Goal: Transaction & Acquisition: Obtain resource

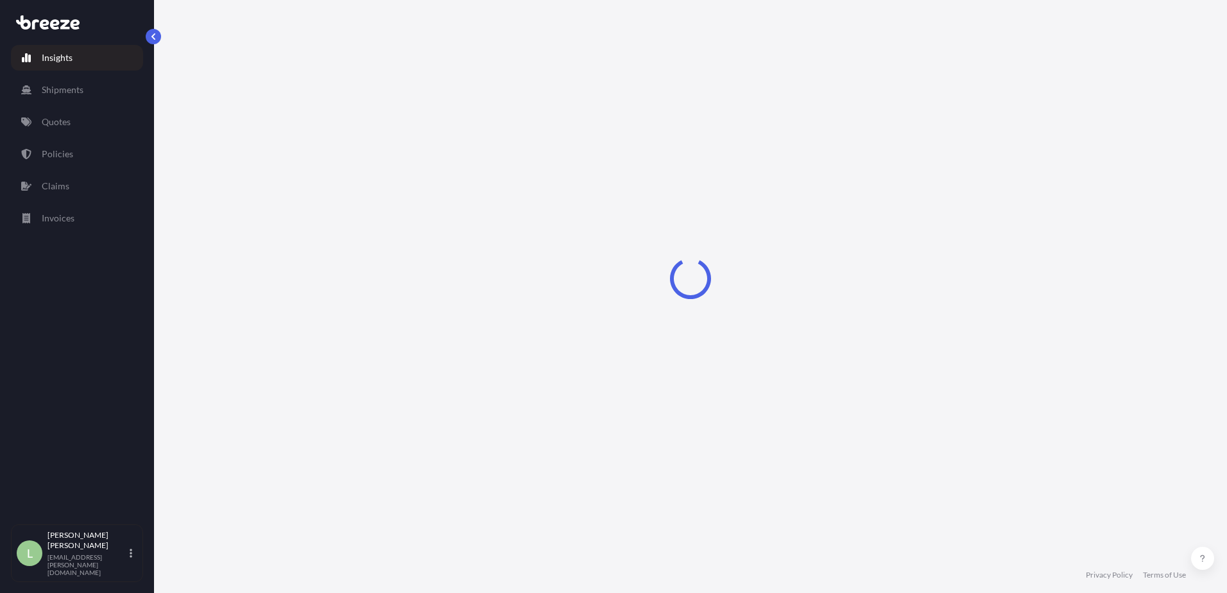
select select "2025"
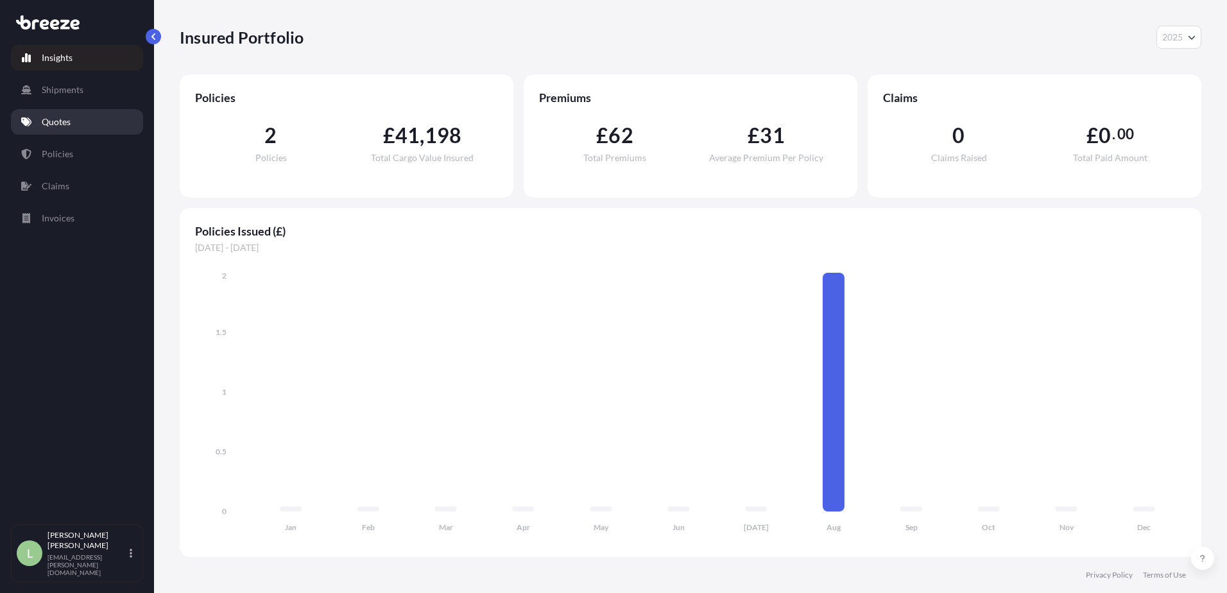
click at [48, 114] on link "Quotes" at bounding box center [77, 122] width 132 height 26
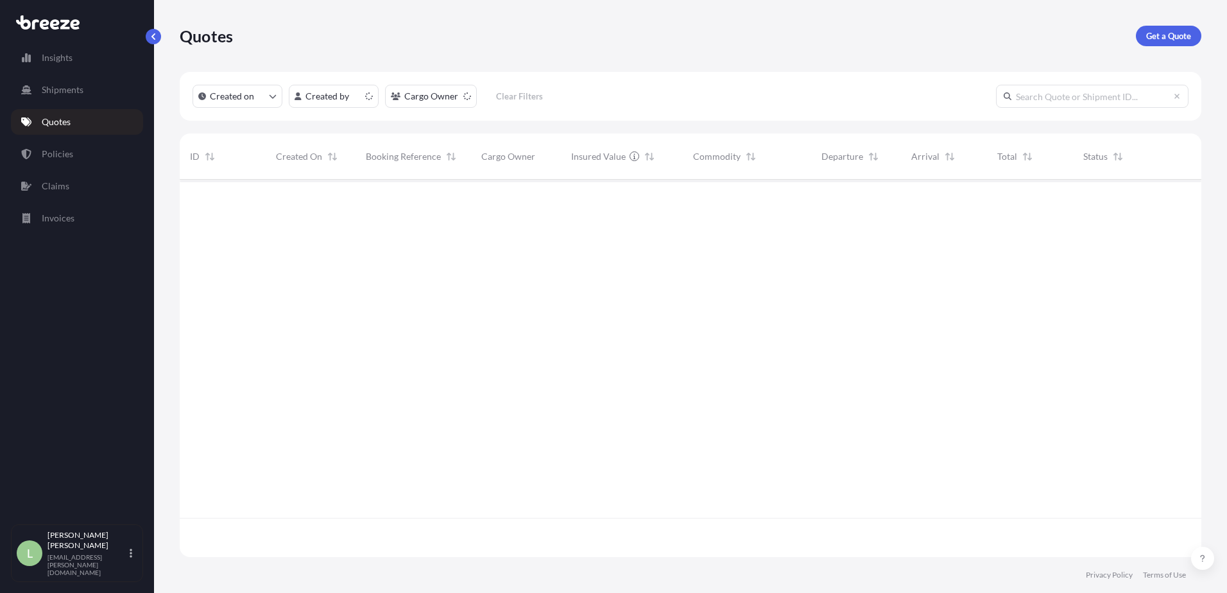
scroll to position [375, 1012]
click at [1164, 38] on p "Get a Quote" at bounding box center [1168, 36] width 45 height 13
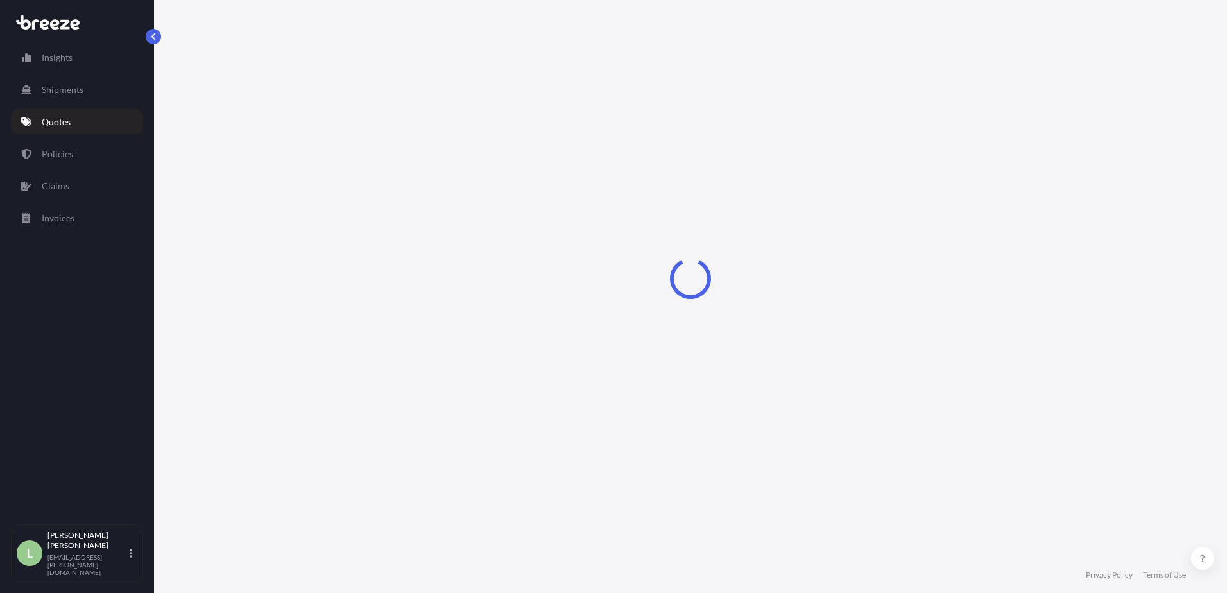
select select "Road"
select select "Sea"
select select "1"
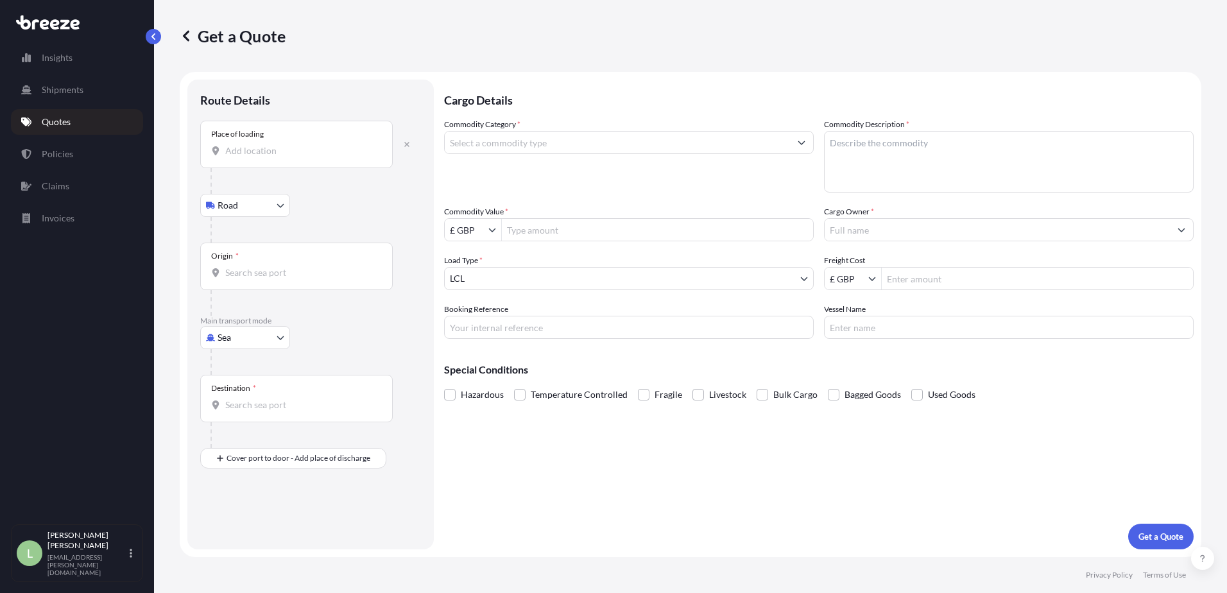
click at [245, 196] on body "Insights Shipments Quotes Policies Claims Invoices L [PERSON_NAME] [PERSON_NAME…" at bounding box center [613, 296] width 1227 height 593
click at [217, 128] on div "Place of loading" at bounding box center [296, 144] width 193 height 47
click at [225, 144] on input "Place of loading" at bounding box center [300, 150] width 151 height 13
click at [254, 151] on input "Place of loading" at bounding box center [300, 150] width 151 height 13
paste input "L23 6TS"
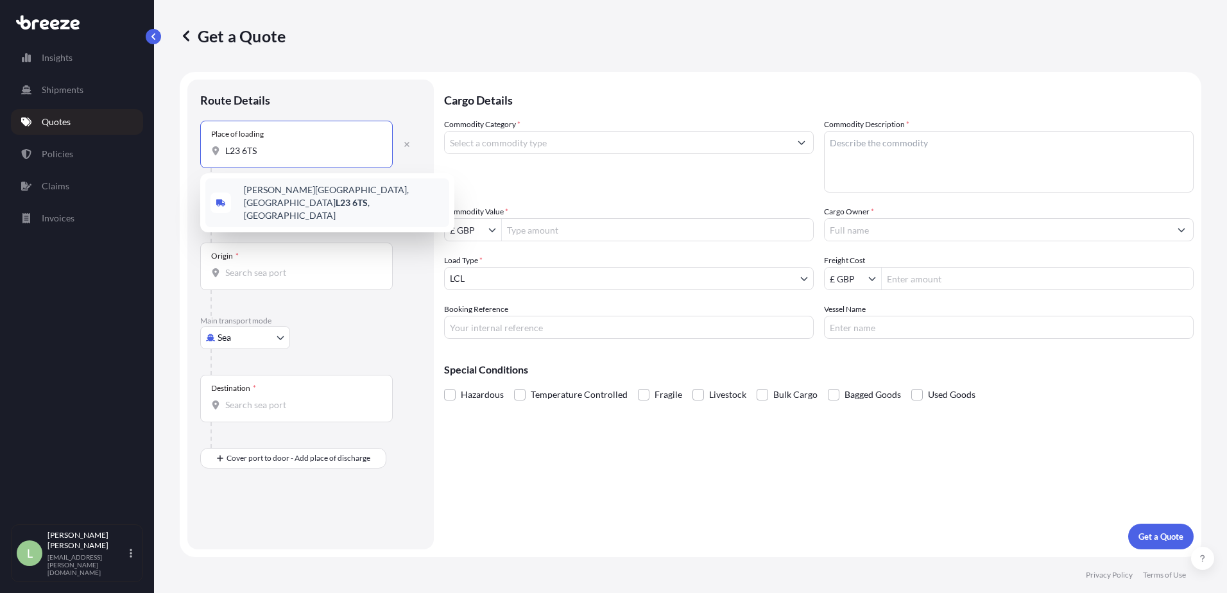
click at [330, 195] on span "[PERSON_NAME][STREET_ADDRESS]" at bounding box center [344, 203] width 200 height 39
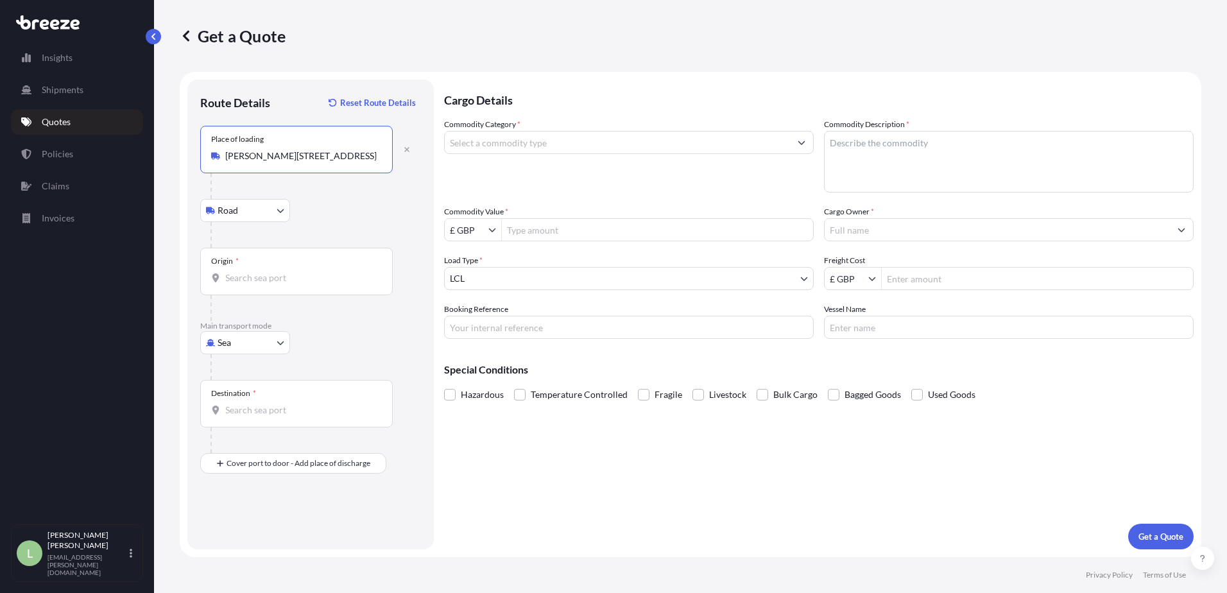
type input "[PERSON_NAME][STREET_ADDRESS]"
click at [252, 397] on div "Destination *" at bounding box center [233, 393] width 45 height 10
click at [252, 404] on input "Destination *" at bounding box center [300, 410] width 151 height 13
paste input "47809"
type input "4"
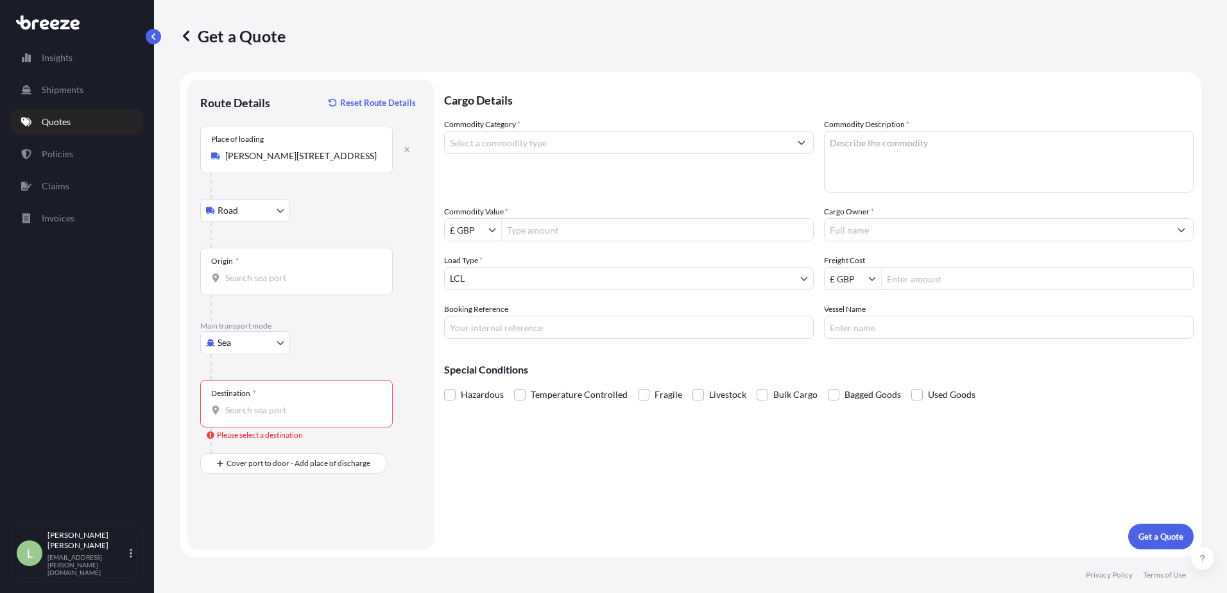
click at [249, 413] on input "Destination * Please select a destination" at bounding box center [300, 410] width 151 height 13
paste input "Monta Krefeld GmbH"
drag, startPoint x: 154, startPoint y: 415, endPoint x: 121, endPoint y: 410, distance: 33.2
click at [133, 411] on div "Insights Shipments Quotes Policies Claims Invoices L [PERSON_NAME] [PERSON_NAME…" at bounding box center [613, 296] width 1227 height 593
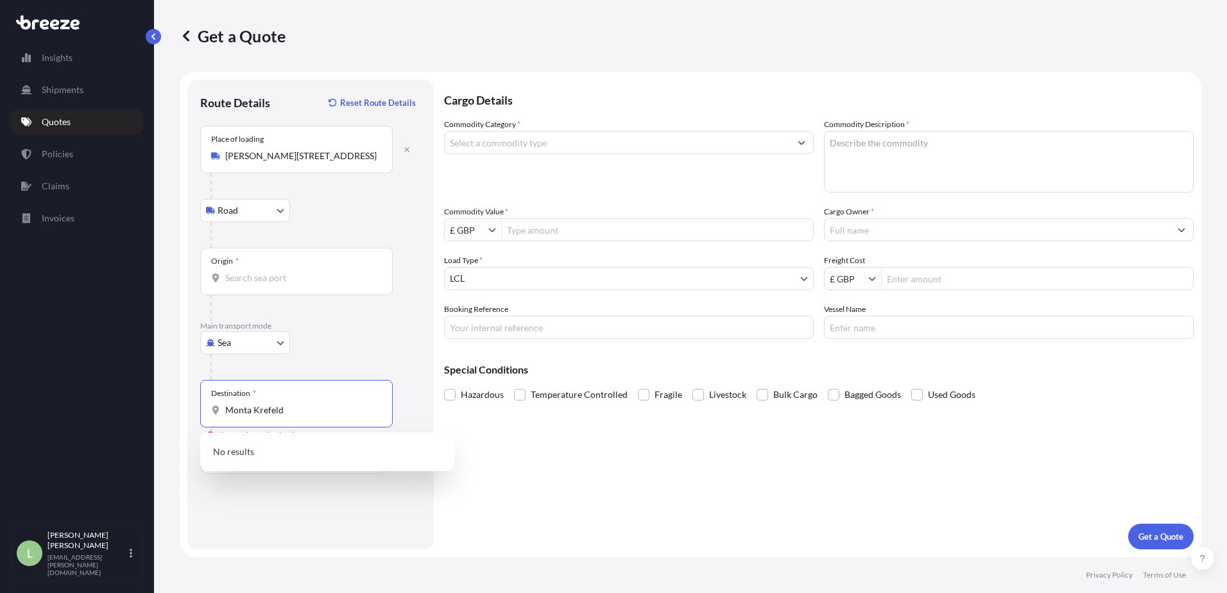
paste input "ärkische [STREET_ADDRESS]"
type input "[STREET_ADDRESS]"
click at [231, 352] on body "0 options available. Insights Shipments Quotes Policies Claims Invoices L [PERS…" at bounding box center [613, 296] width 1227 height 593
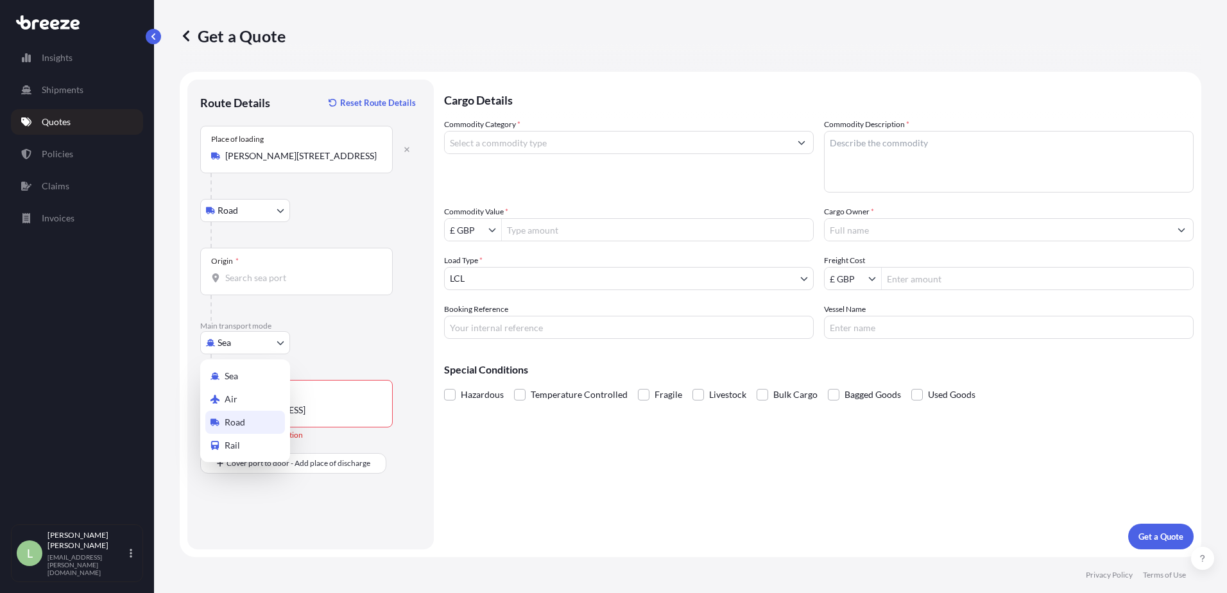
click at [235, 424] on span "Road" at bounding box center [235, 422] width 21 height 13
select select "Road"
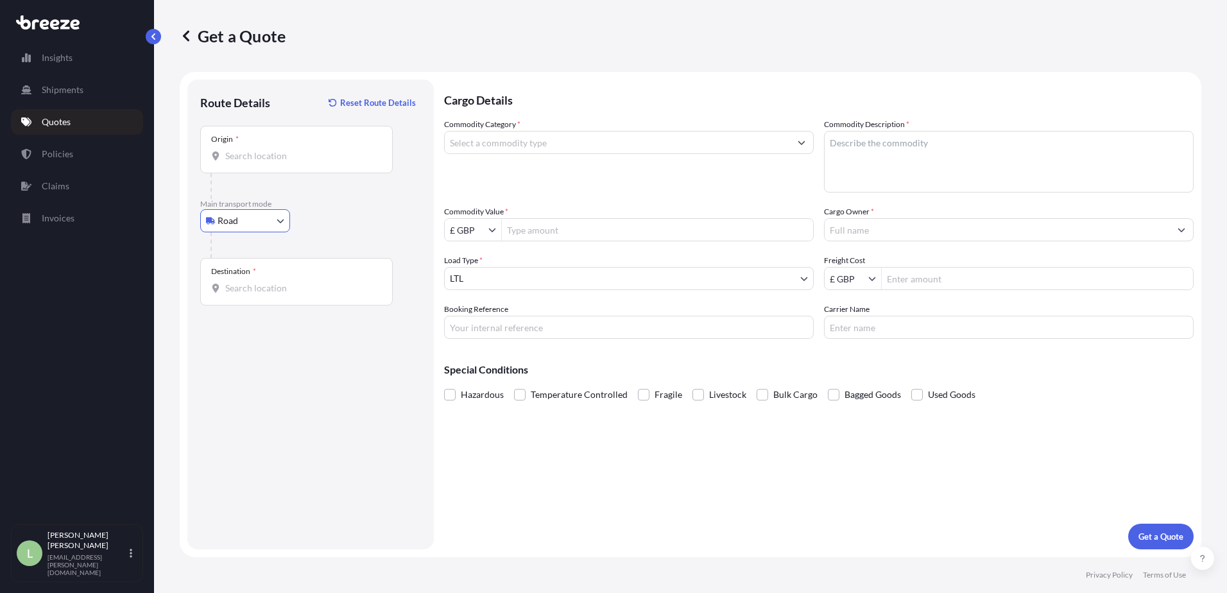
click at [278, 278] on div "Destination *" at bounding box center [296, 281] width 193 height 47
click at [278, 282] on input "Destination *" at bounding box center [300, 288] width 151 height 13
paste input "[STREET_ADDRESS]"
click at [306, 332] on span "[STREET_ADDRESS]" at bounding box center [284, 331] width 80 height 13
type input "[STREET_ADDRESS]"
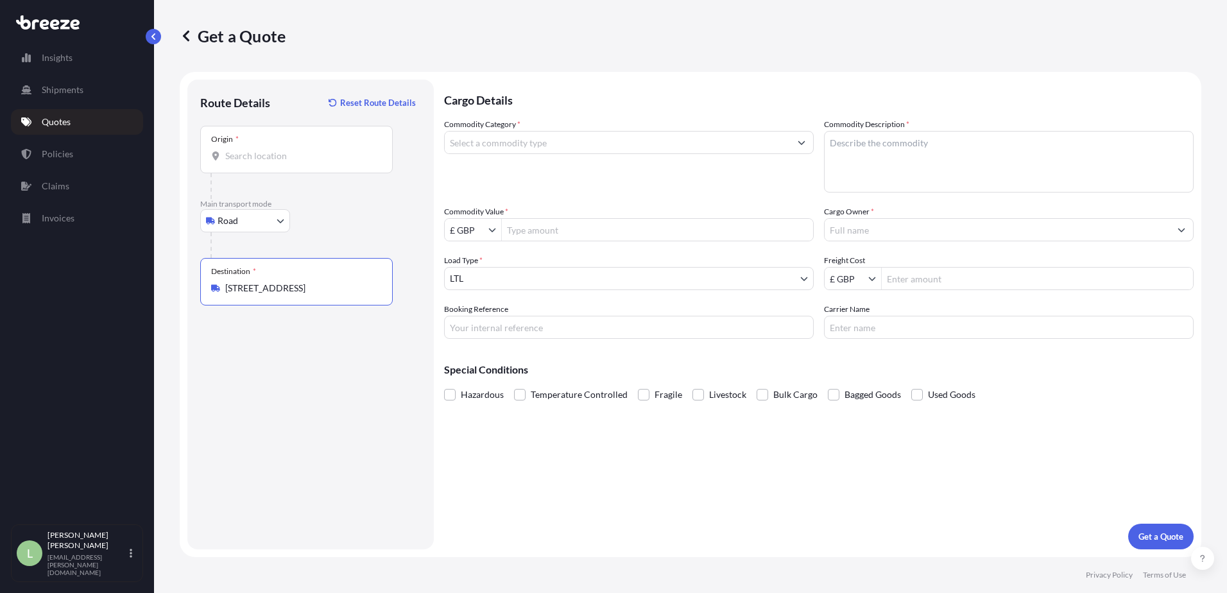
click at [509, 141] on input "Commodity Category *" at bounding box center [617, 142] width 345 height 23
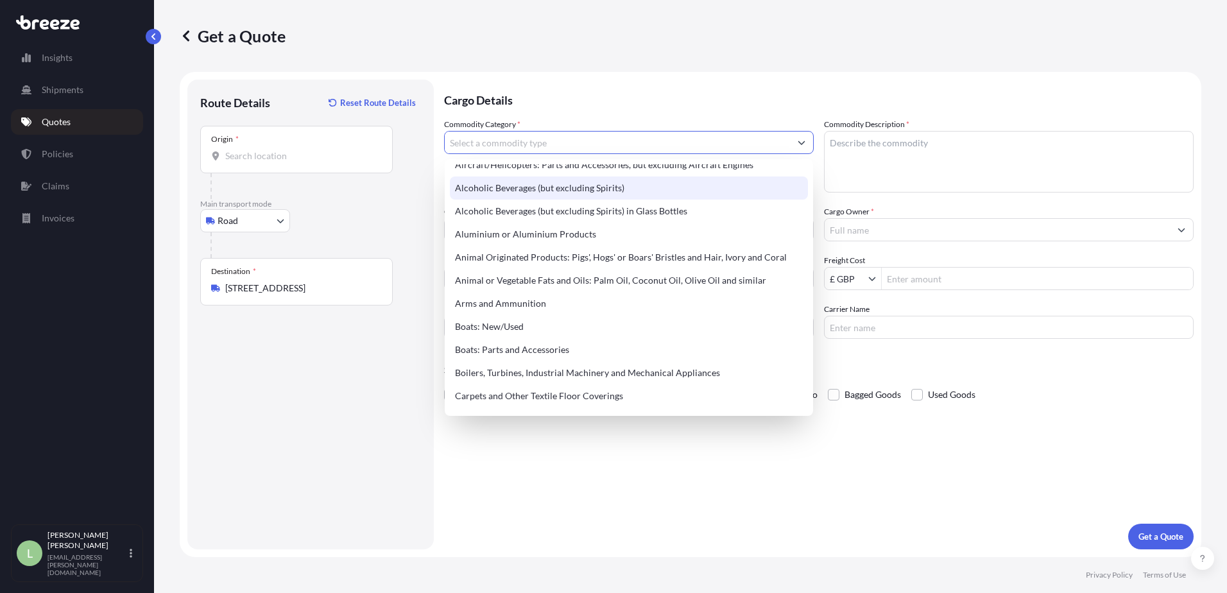
scroll to position [64, 0]
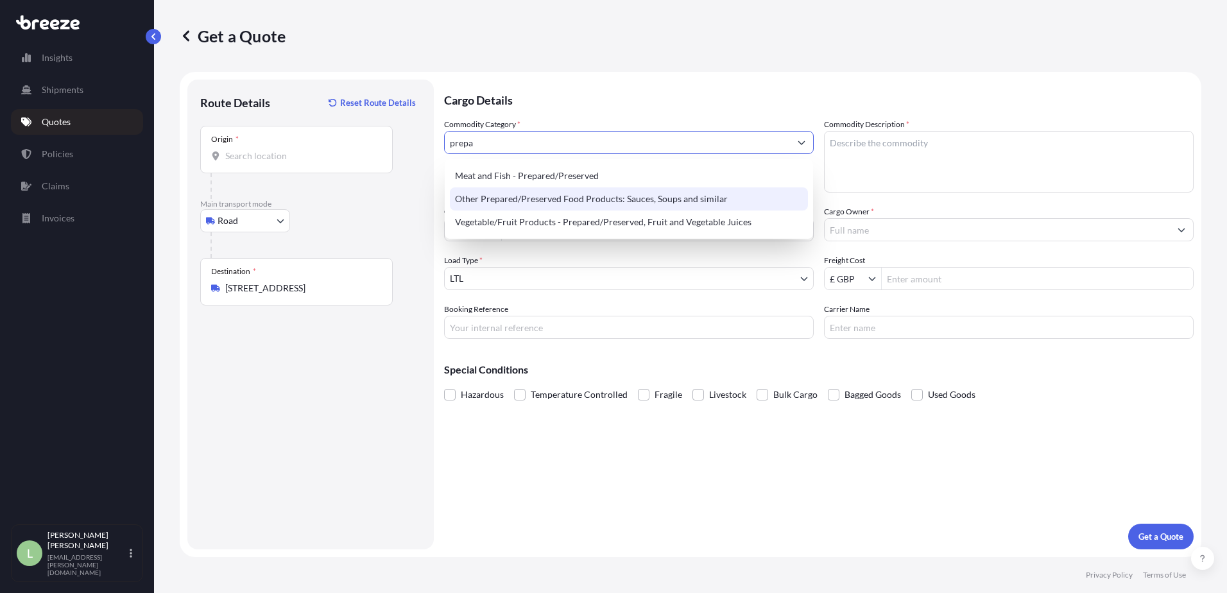
click at [558, 199] on div "Other Prepared/Preserved Food Products: Sauces, Soups and similar" at bounding box center [629, 198] width 358 height 23
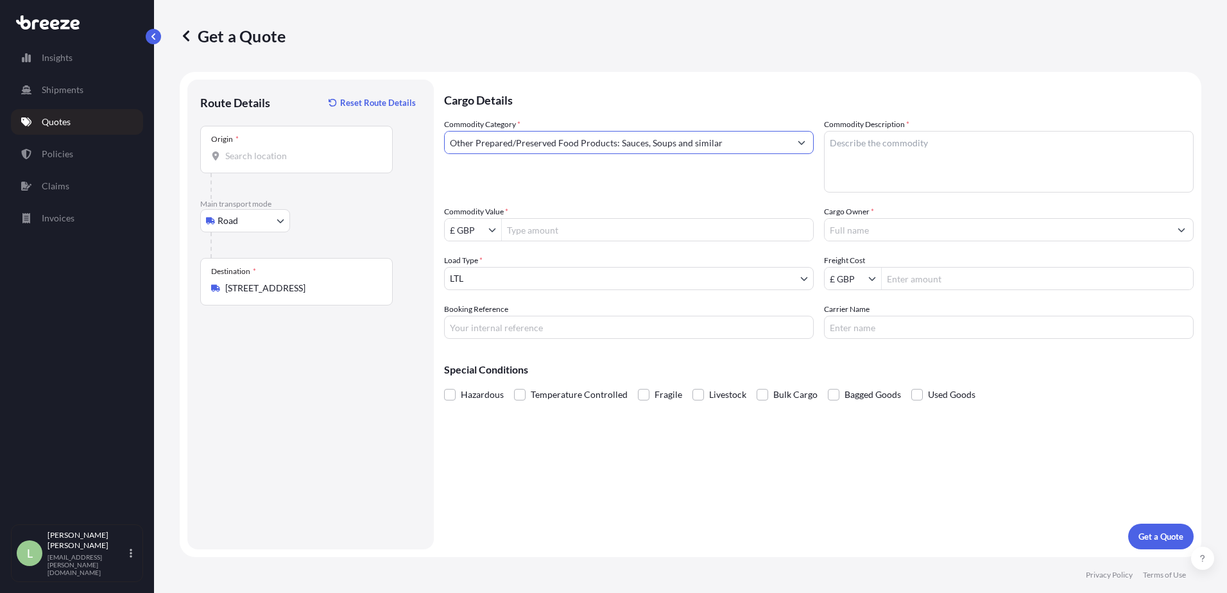
type input "Other Prepared/Preserved Food Products: Sauces, Soups and similar"
click at [868, 151] on textarea "Commodity Description *" at bounding box center [1009, 162] width 370 height 62
type textarea "Communion Cups & Wafers"
click at [490, 232] on icon "Show suggestions" at bounding box center [492, 230] width 8 height 8
click at [465, 306] on div "$ USD" at bounding box center [472, 306] width 51 height 23
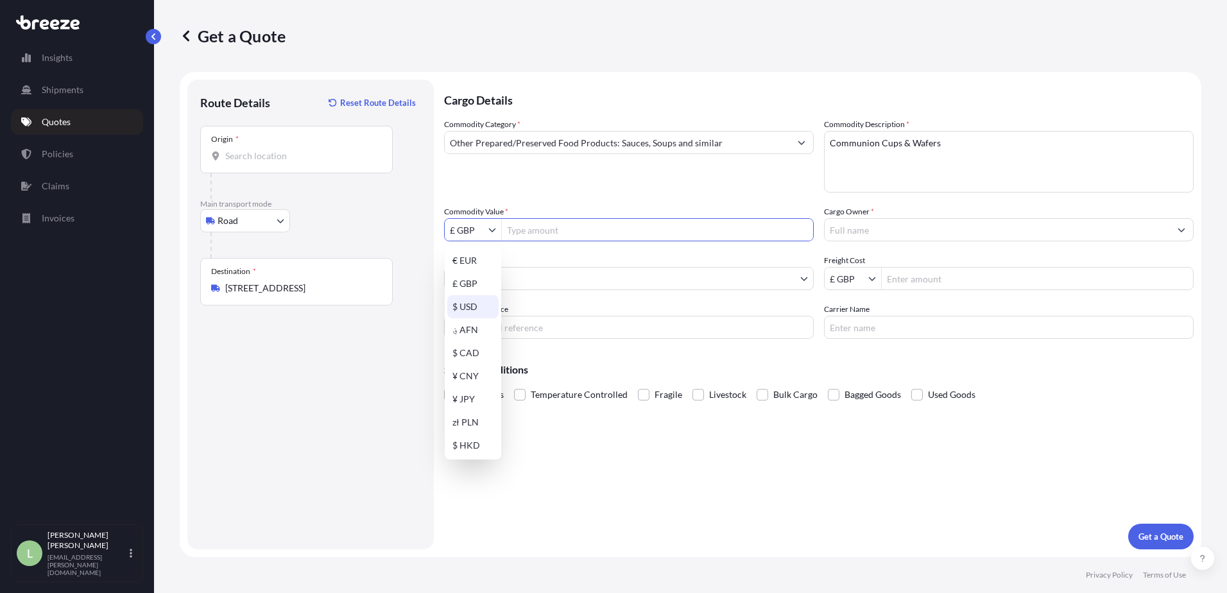
type input "$ USD"
click at [522, 237] on input "Commodity Value *" at bounding box center [657, 229] width 311 height 23
type input "9,624"
click at [868, 231] on input "Cargo Owner *" at bounding box center [997, 229] width 345 height 23
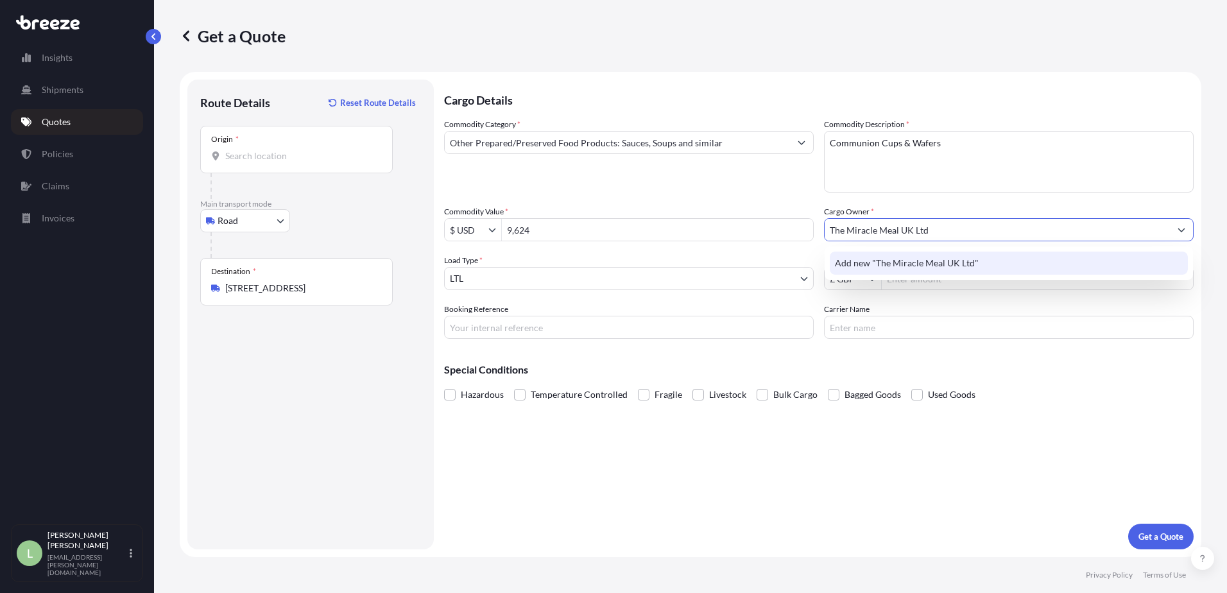
click at [863, 259] on span "Add new "The Miracle Meal UK Ltd"" at bounding box center [907, 263] width 144 height 13
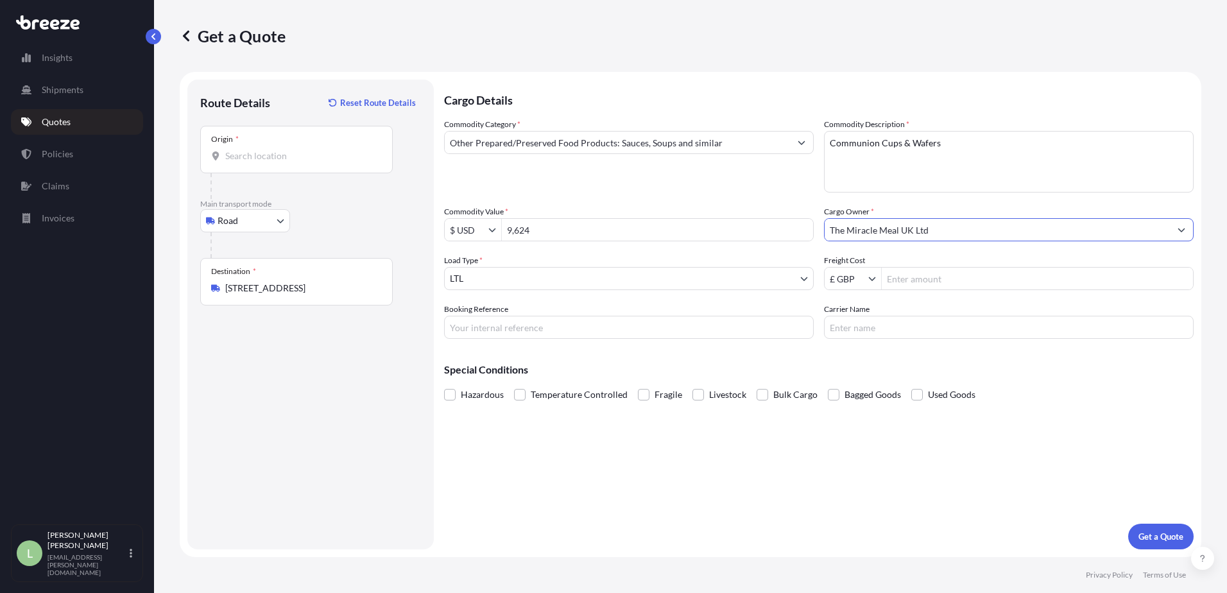
type input "The Miracle Meal UK Ltd"
click at [506, 280] on body "0 options available. 1 option available. 0 options available. 1 option availabl…" at bounding box center [613, 296] width 1227 height 593
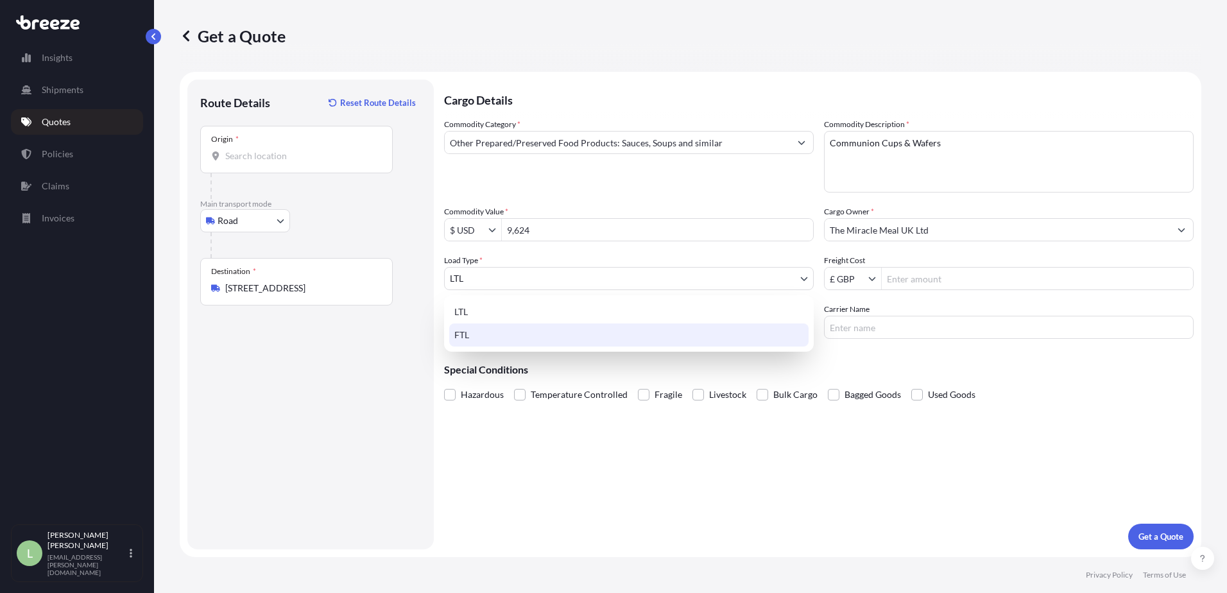
click at [488, 334] on div "FTL" at bounding box center [628, 335] width 359 height 23
select select "2"
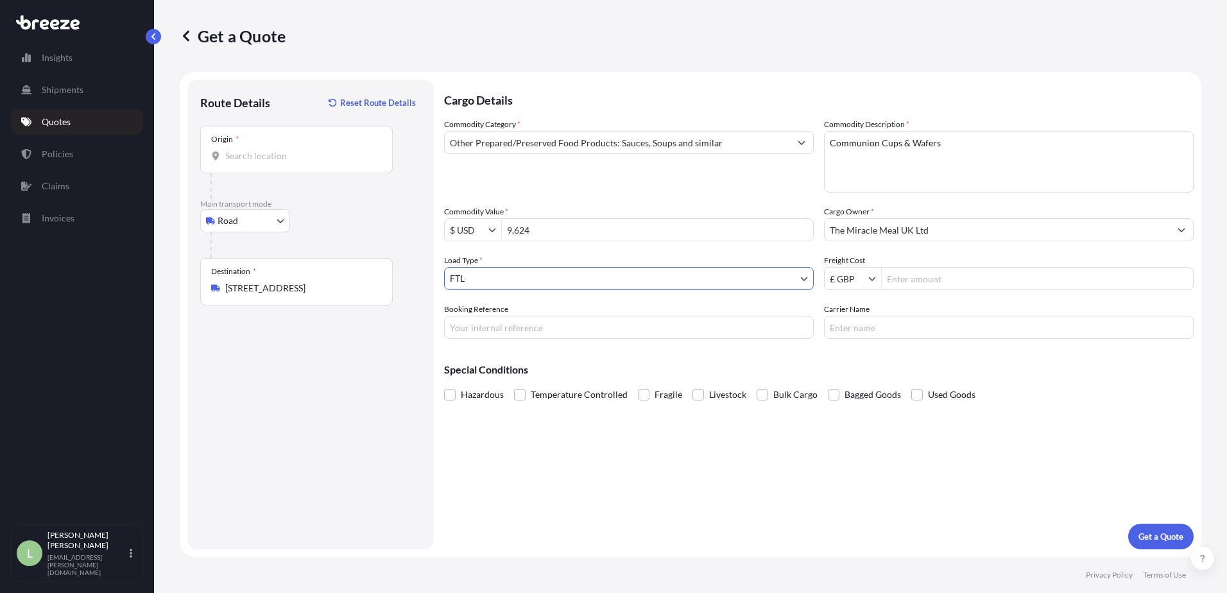
click at [924, 280] on input "Freight Cost" at bounding box center [1037, 278] width 311 height 23
type input "1,445"
click at [616, 336] on input "Booking Reference" at bounding box center [629, 327] width 370 height 23
paste input "OFR2500263"
type input "OFR2500263"
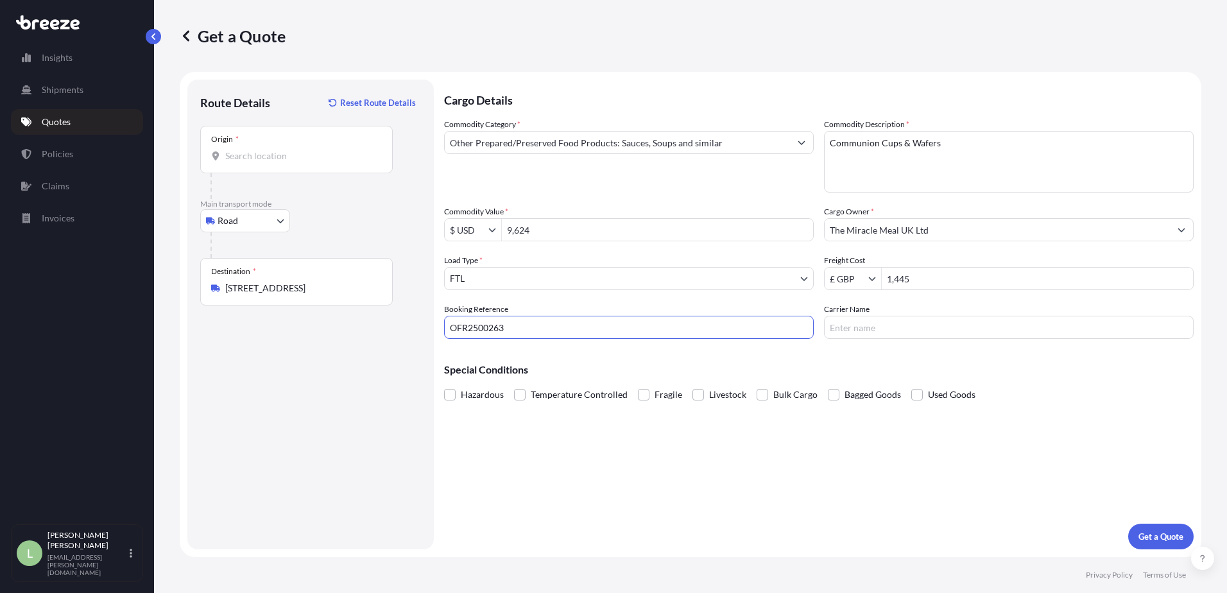
click at [879, 326] on input "Carrier Name" at bounding box center [1009, 327] width 370 height 23
type input "Interspan"
click at [1121, 374] on p "Special Conditions" at bounding box center [819, 370] width 750 height 10
click at [295, 148] on div "Origin *" at bounding box center [296, 149] width 193 height 47
click at [295, 150] on input "Origin *" at bounding box center [300, 156] width 151 height 13
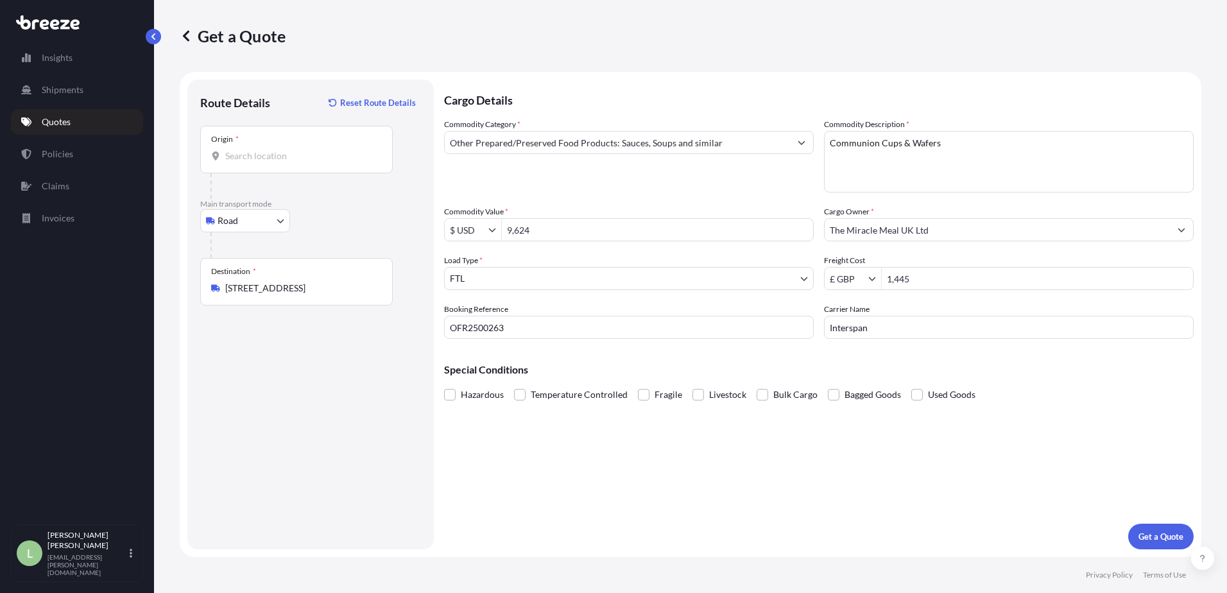
paste input "L23 6TS"
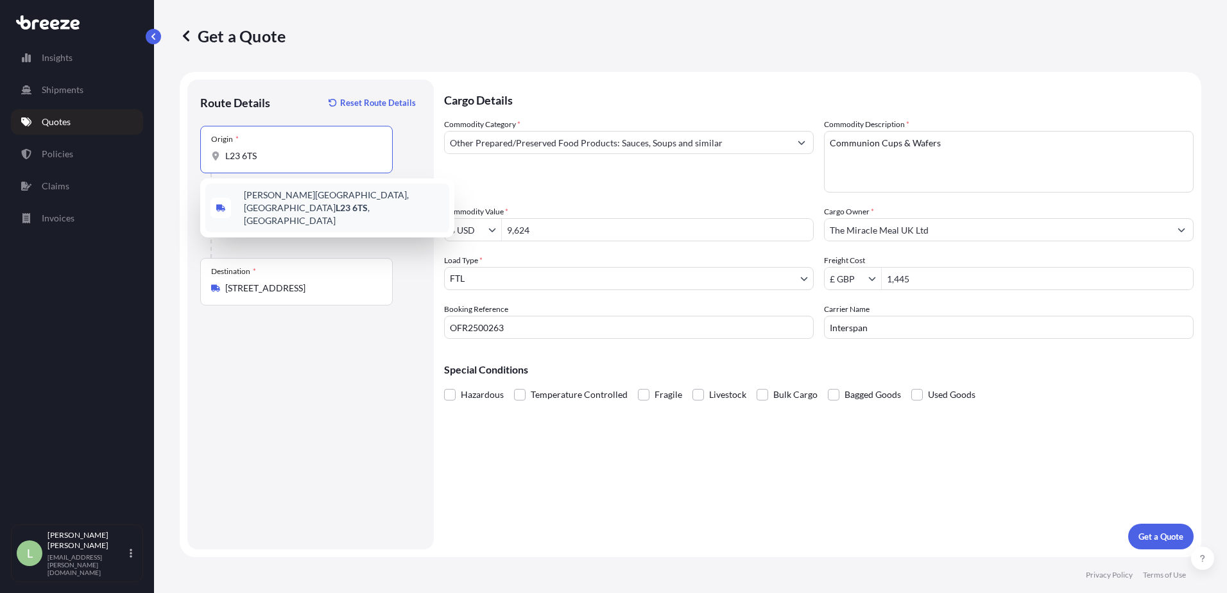
click at [259, 198] on span "[PERSON_NAME][STREET_ADDRESS]" at bounding box center [344, 208] width 200 height 39
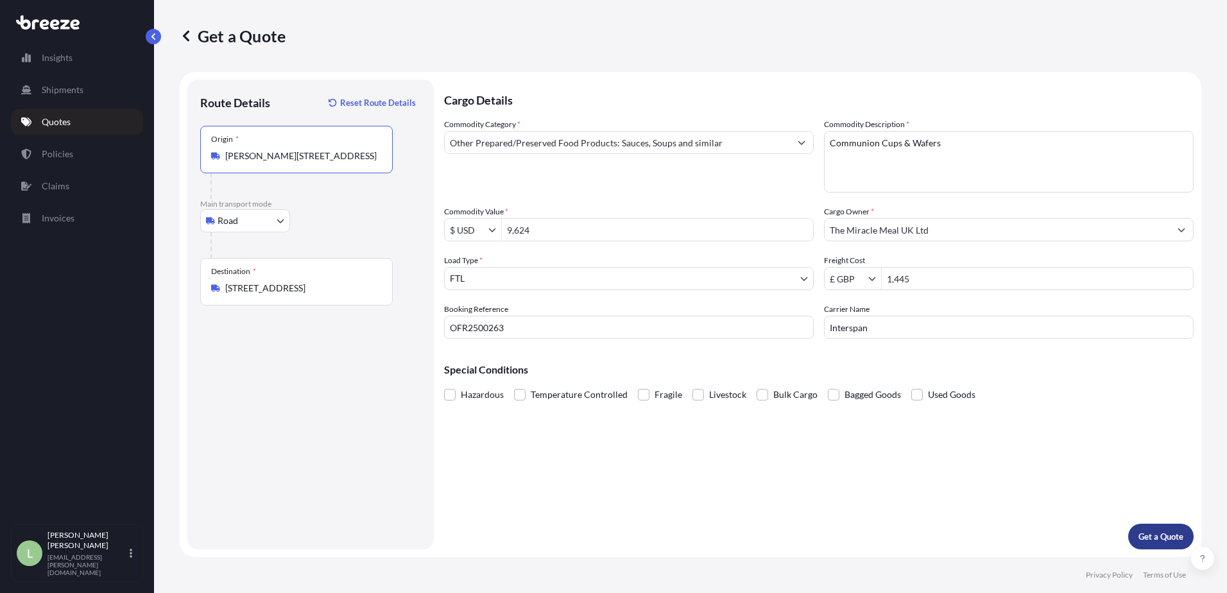
type input "[PERSON_NAME][STREET_ADDRESS]"
click at [1159, 528] on button "Get a Quote" at bounding box center [1160, 537] width 65 height 26
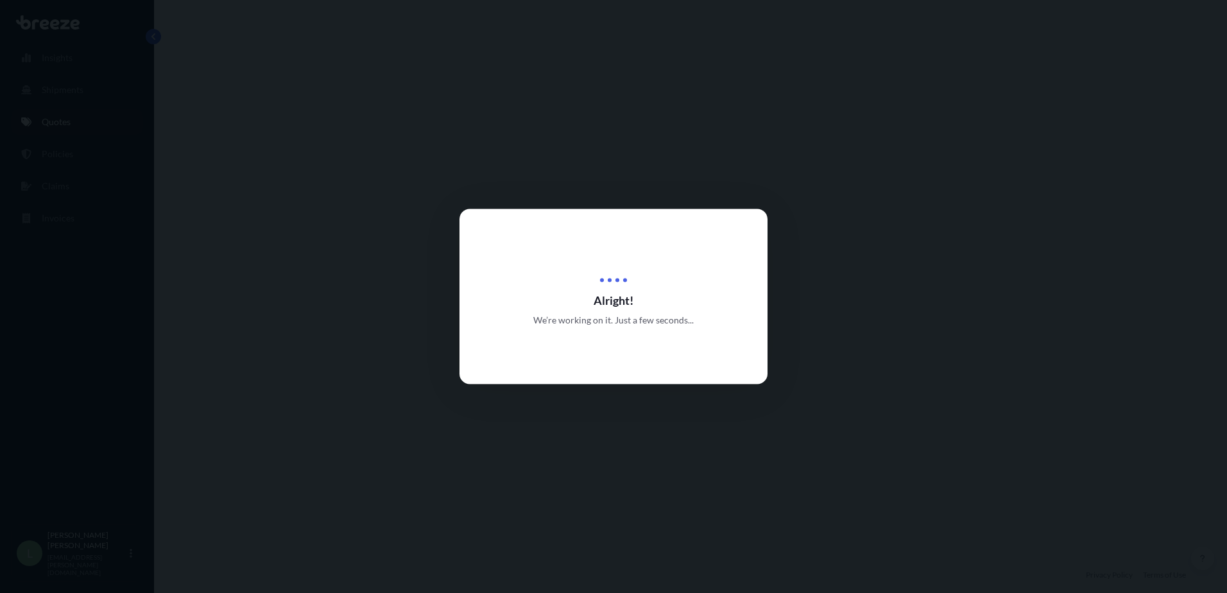
select select "Road"
select select "2"
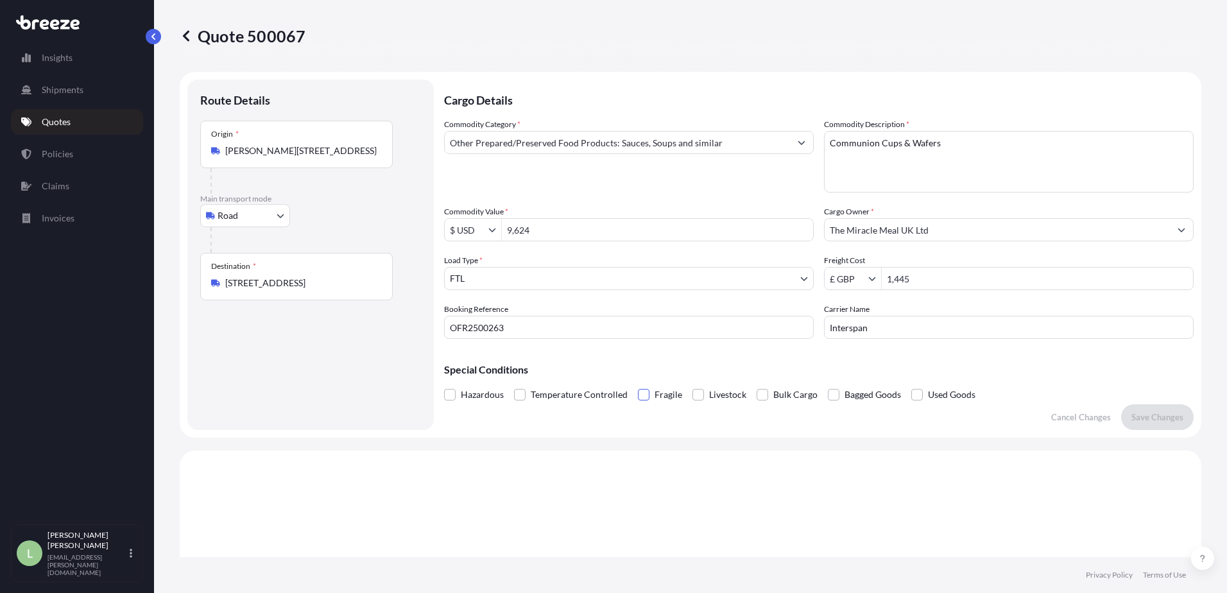
click at [646, 394] on span at bounding box center [644, 395] width 12 height 12
click at [638, 385] on input "Fragile" at bounding box center [638, 385] width 0 height 0
click at [1147, 415] on p "Save Changes" at bounding box center [1158, 417] width 52 height 13
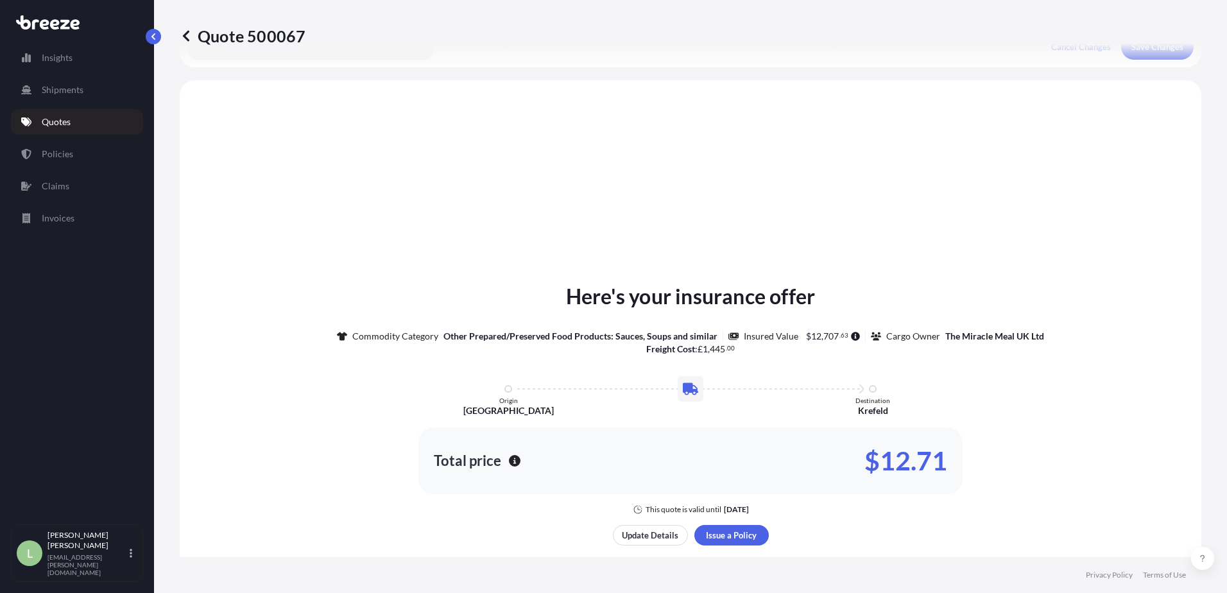
scroll to position [386, 0]
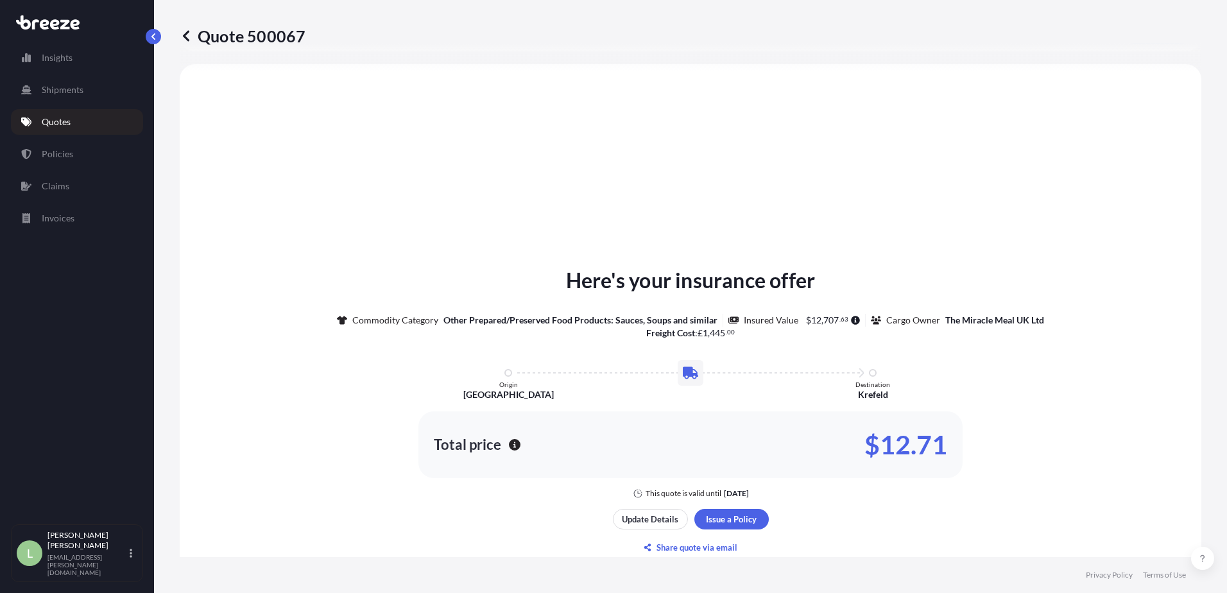
select select "Road"
select select "2"
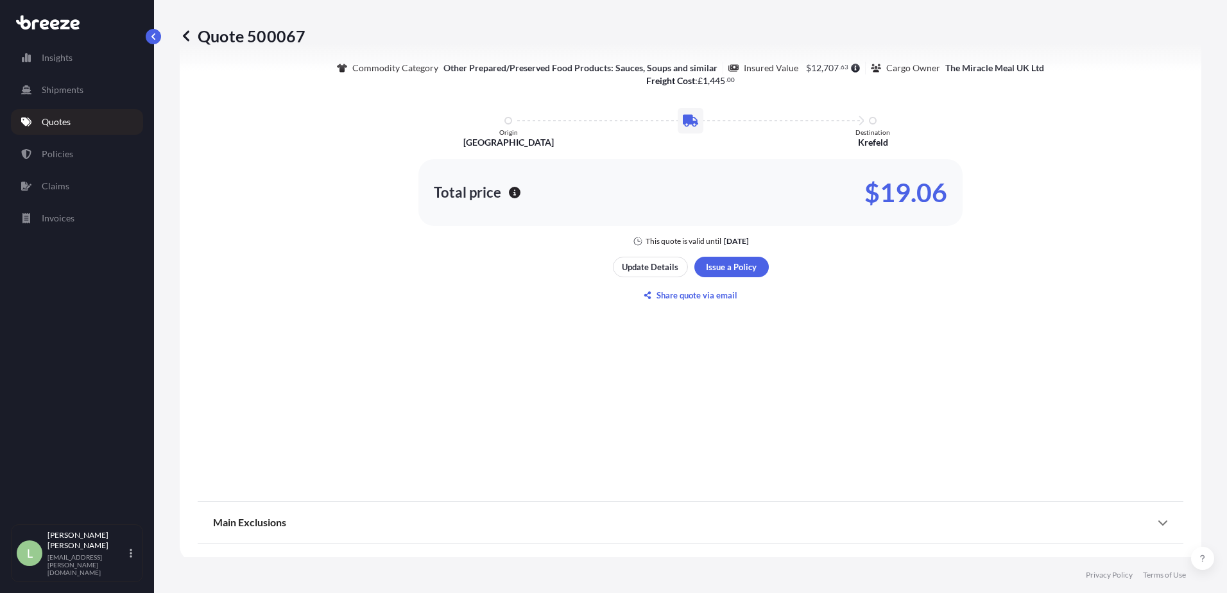
scroll to position [643, 0]
